Goal: Navigation & Orientation: Find specific page/section

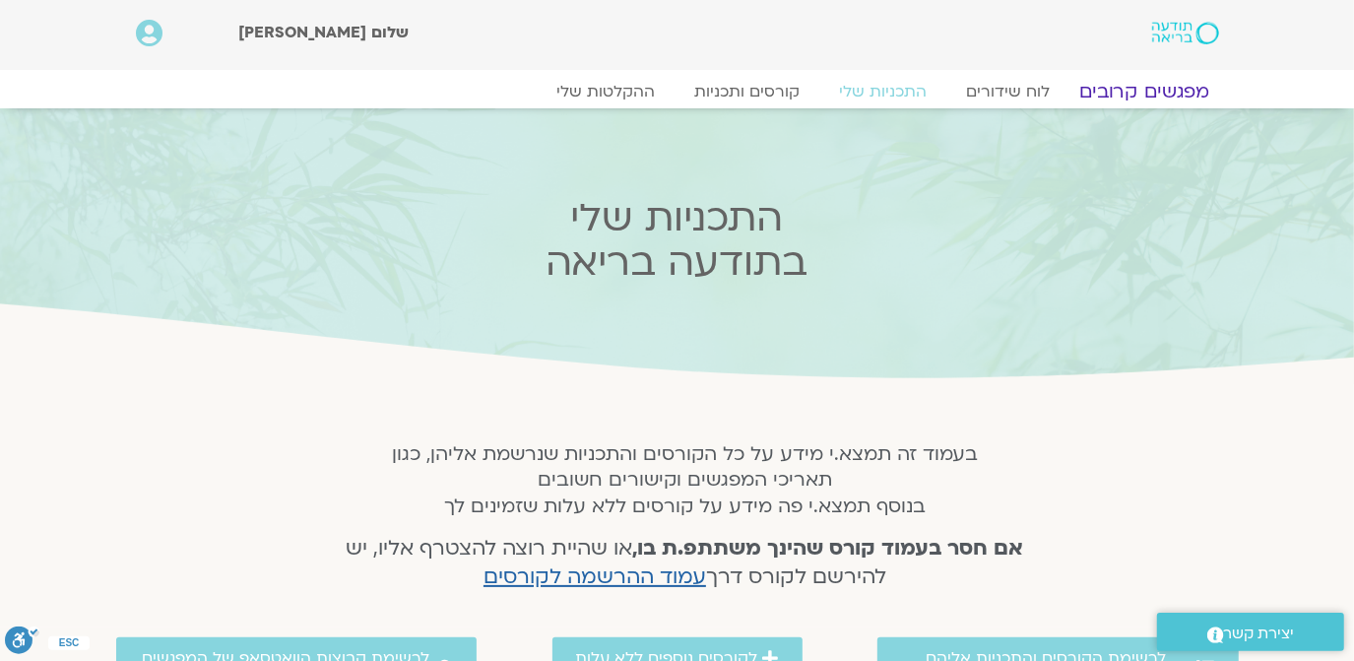
click at [1139, 83] on link "מפגשים קרובים" at bounding box center [1144, 92] width 178 height 24
click at [1140, 84] on link "מפגשים קרובים" at bounding box center [1144, 92] width 178 height 24
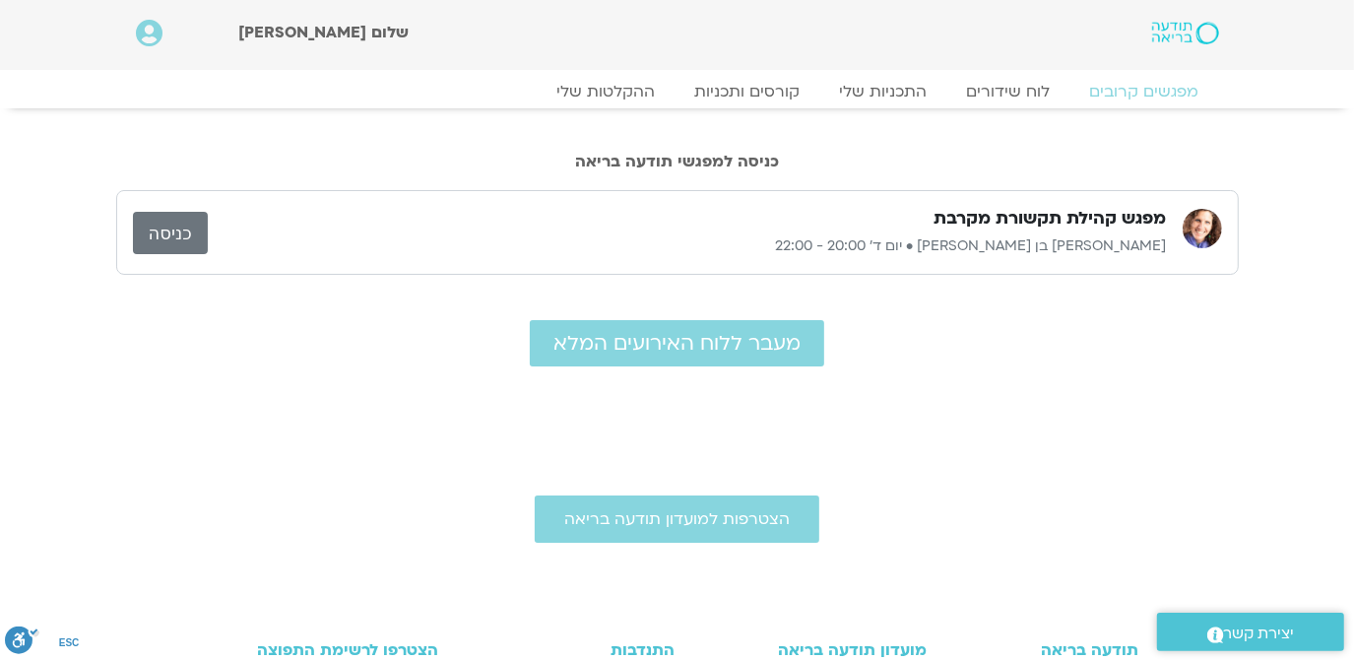
click at [167, 234] on link "כניסה" at bounding box center [170, 233] width 75 height 42
